Goal: Find specific page/section: Find specific page/section

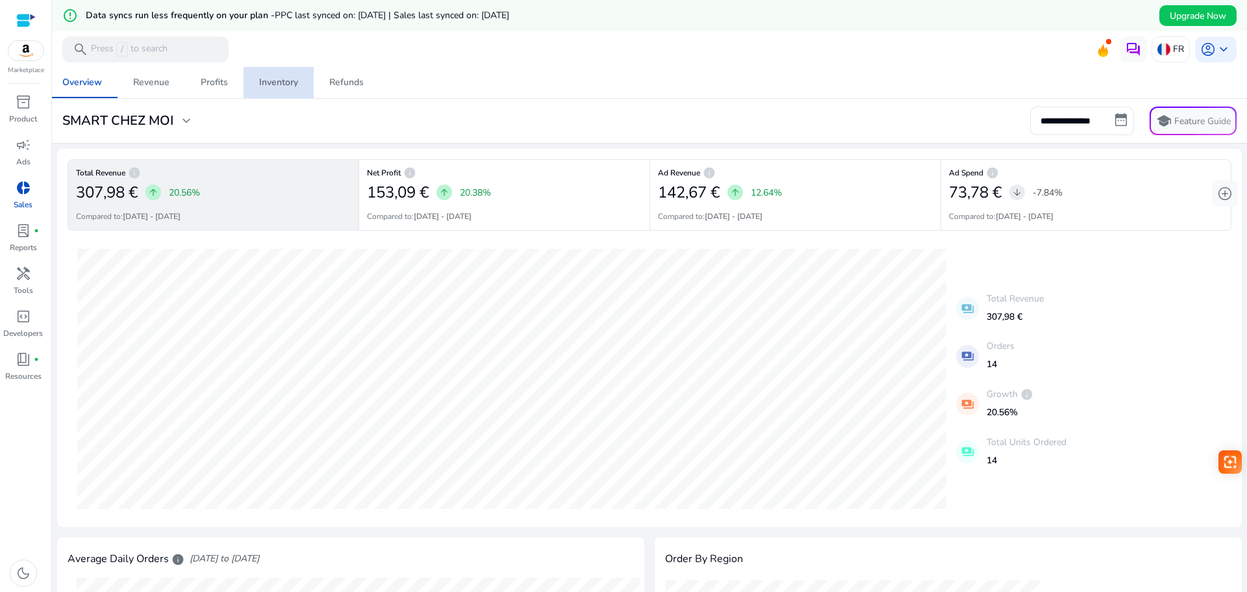
click at [291, 86] on div "Inventory" at bounding box center [278, 82] width 39 height 9
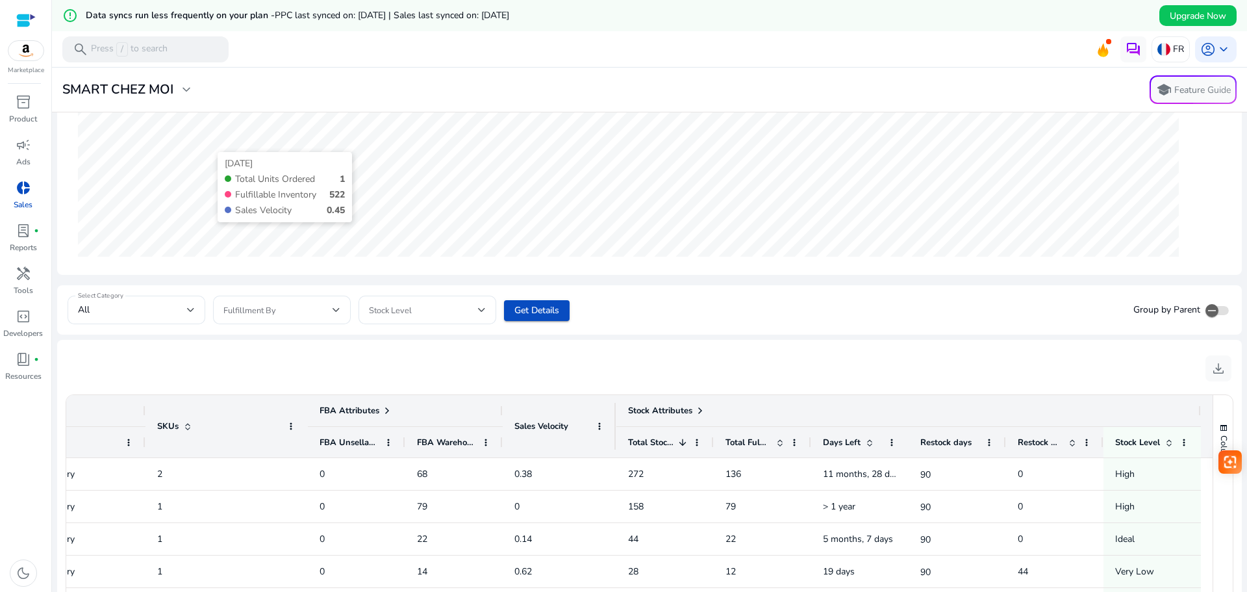
scroll to position [218, 0]
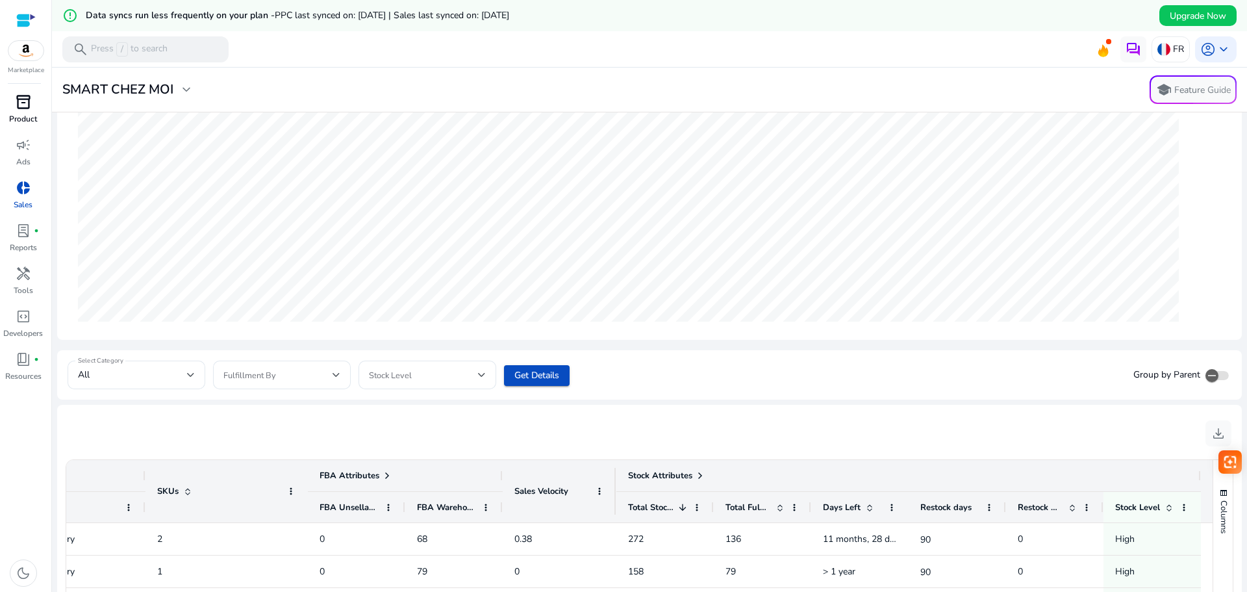
click at [21, 110] on span "inventory_2" at bounding box center [24, 102] width 16 height 16
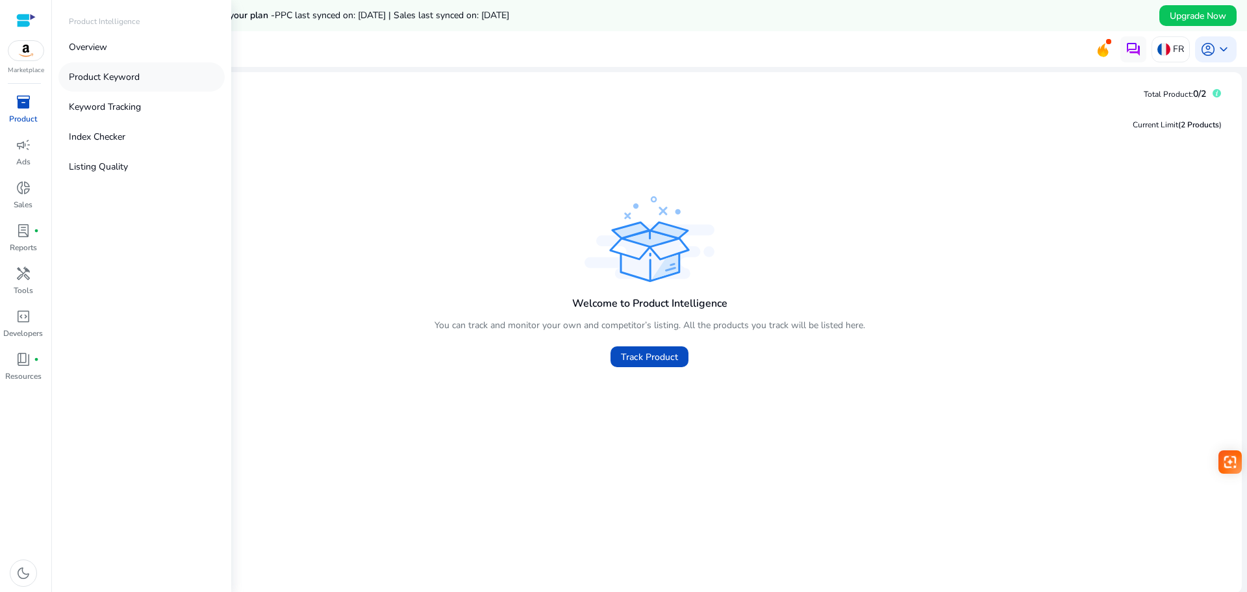
click at [149, 82] on link "Product Keyword" at bounding box center [141, 76] width 166 height 29
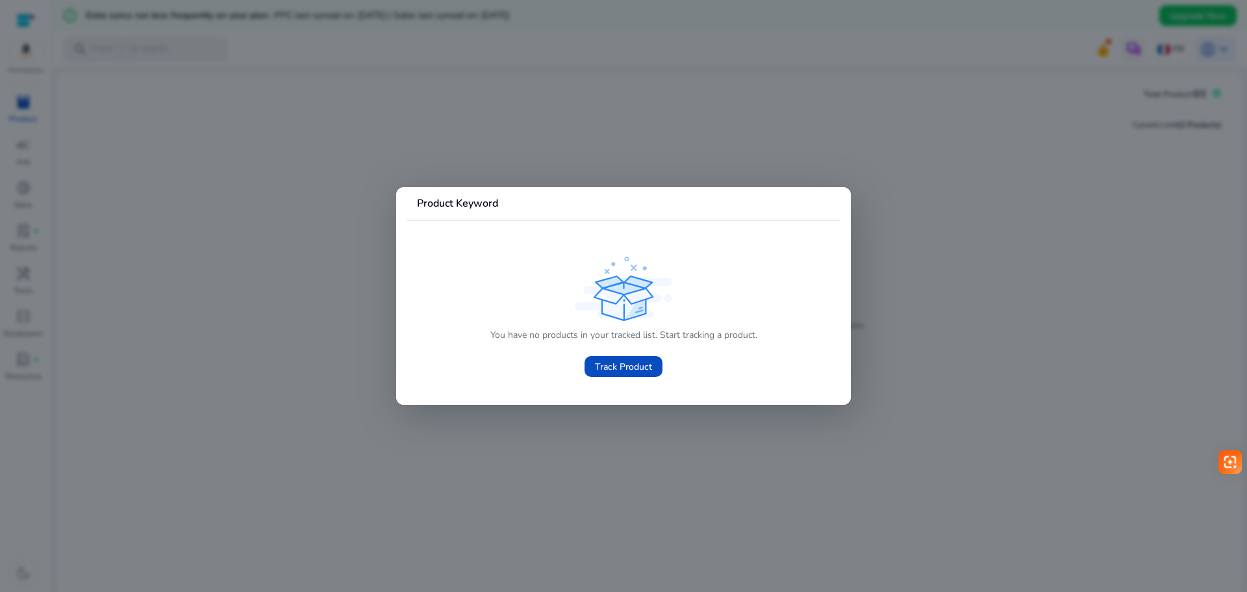
click at [654, 149] on div at bounding box center [623, 296] width 1247 height 592
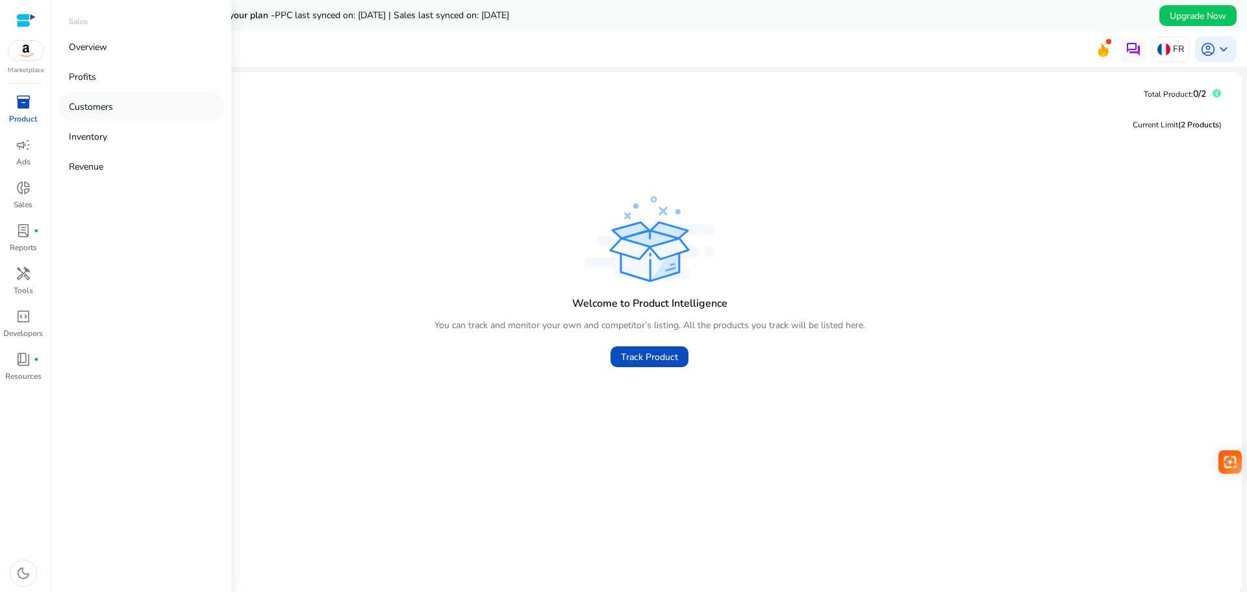
click at [90, 105] on p "Customers" at bounding box center [91, 107] width 44 height 14
